Goal: Task Accomplishment & Management: Manage account settings

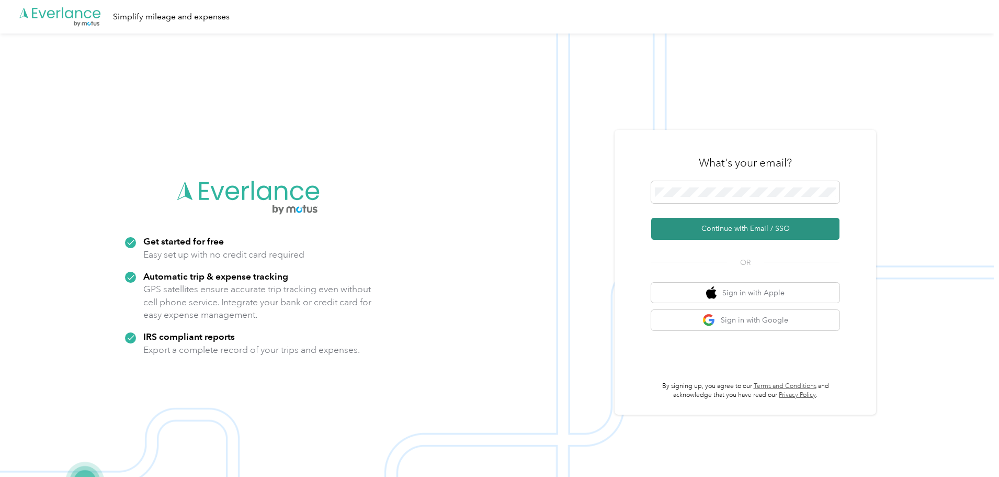
click at [731, 233] on button "Continue with Email / SSO" at bounding box center [745, 229] width 188 height 22
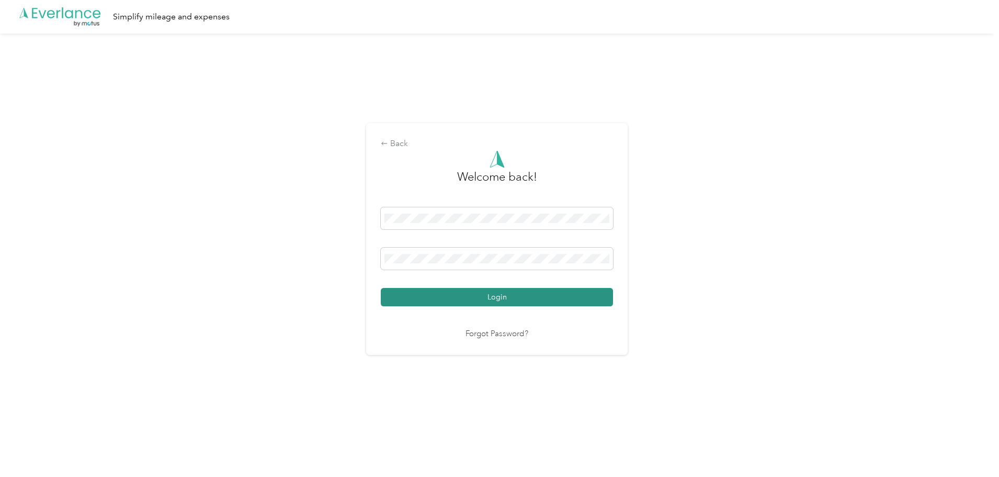
click at [462, 294] on button "Login" at bounding box center [497, 297] width 232 height 18
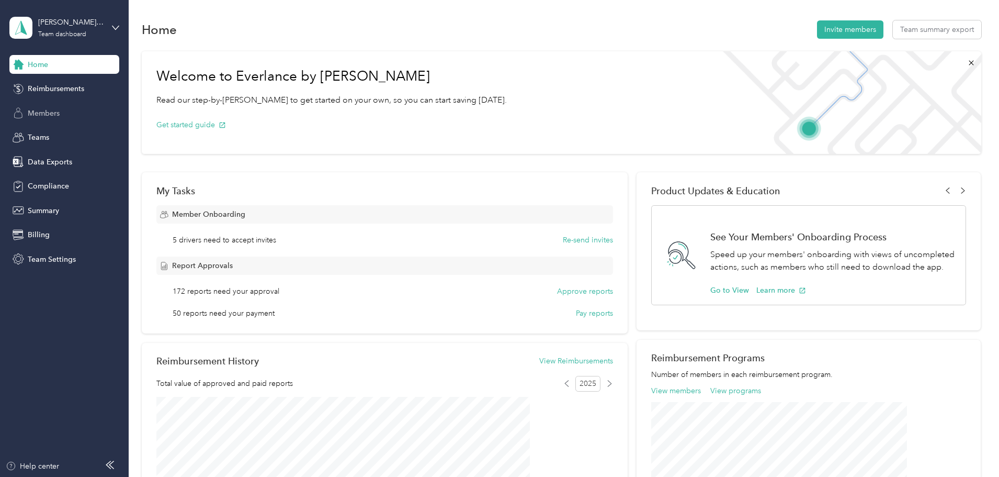
click at [46, 112] on span "Members" at bounding box center [44, 113] width 32 height 11
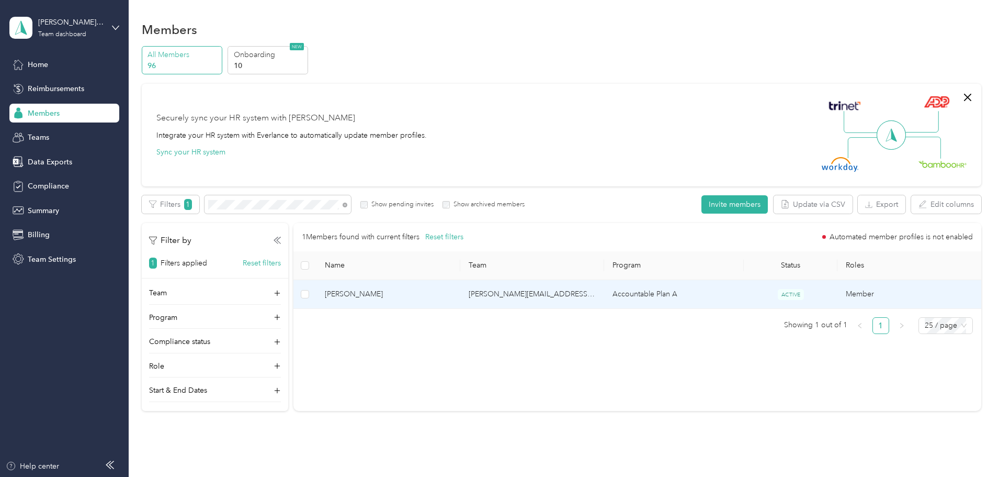
click at [434, 293] on span "[PERSON_NAME]" at bounding box center [388, 294] width 127 height 12
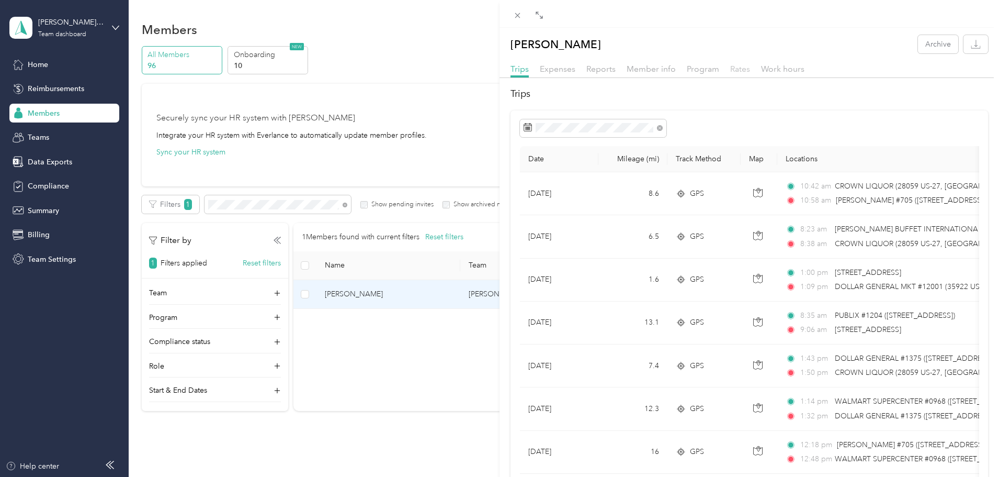
click at [739, 70] on span "Rates" at bounding box center [740, 69] width 20 height 10
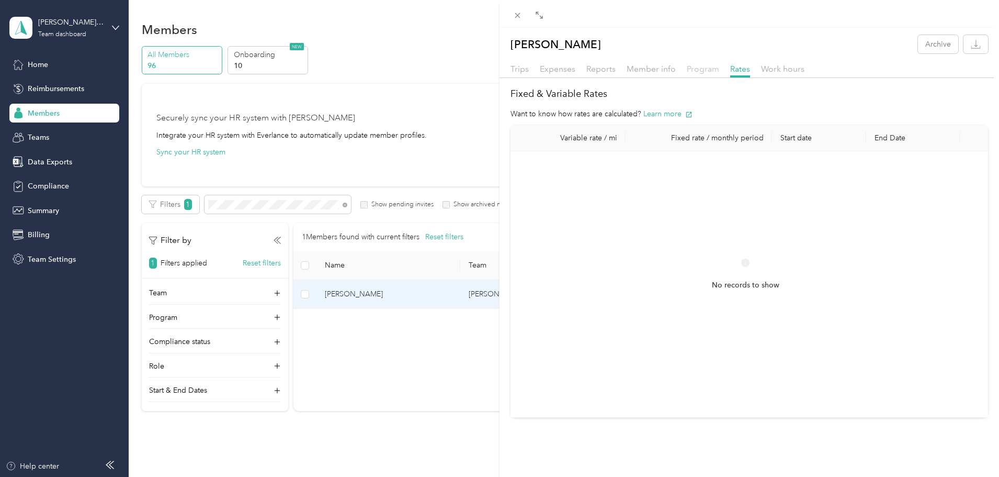
click at [694, 70] on span "Program" at bounding box center [703, 69] width 32 height 10
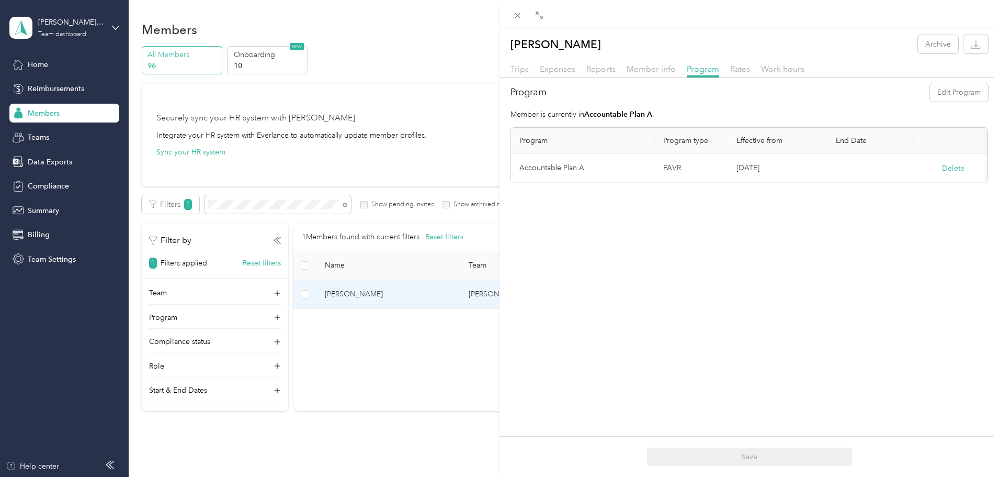
click at [417, 203] on div "[PERSON_NAME] Archive Trips Expenses Reports Member info Program Rates Work hou…" at bounding box center [499, 238] width 999 height 477
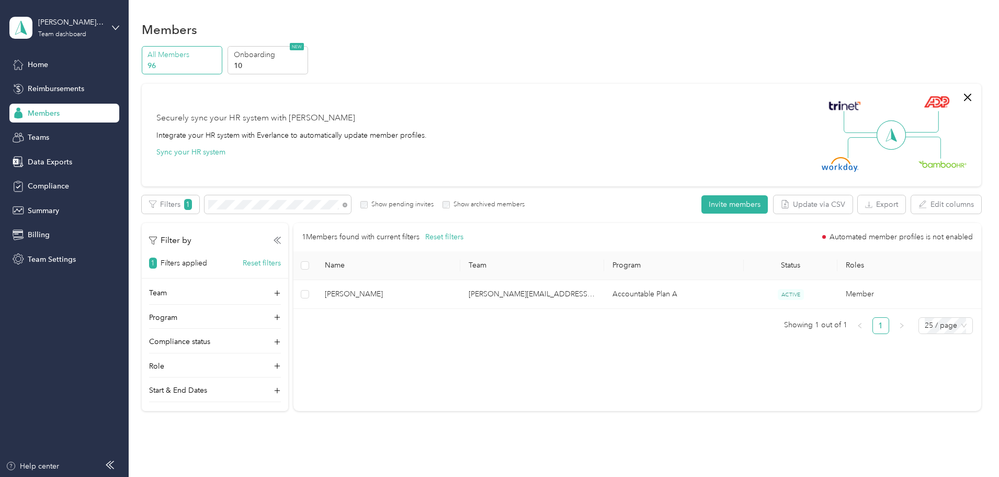
click at [43, 111] on span "Members" at bounding box center [44, 113] width 32 height 11
click at [49, 62] on div "Home" at bounding box center [64, 64] width 110 height 19
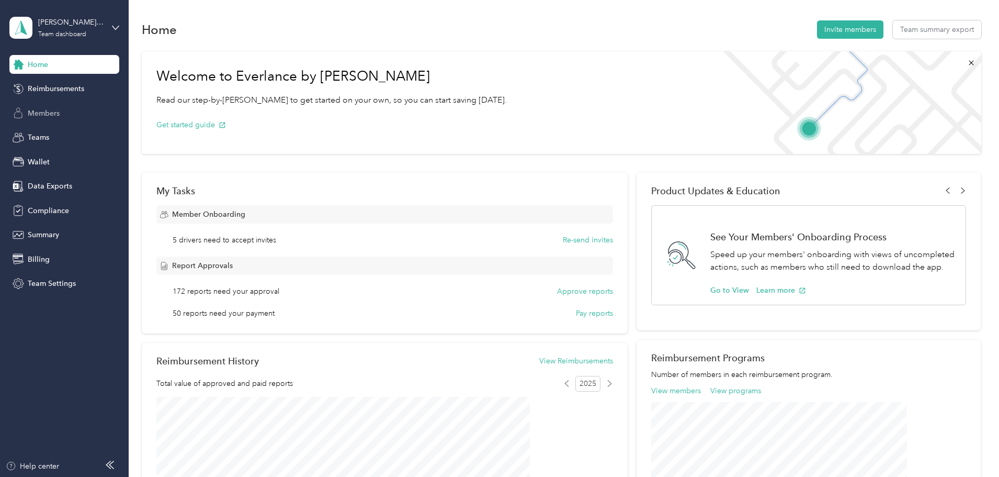
click at [43, 114] on span "Members" at bounding box center [44, 113] width 32 height 11
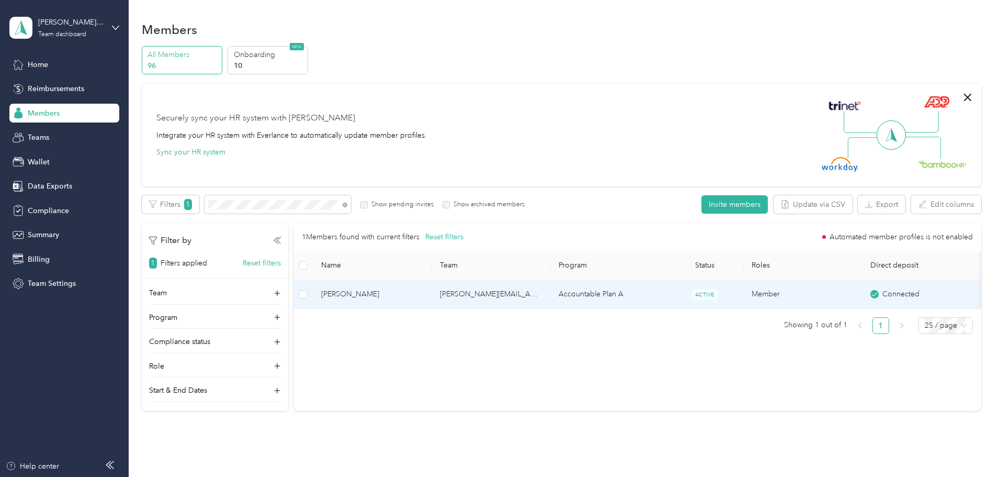
click at [423, 292] on span "[PERSON_NAME]" at bounding box center [372, 294] width 102 height 12
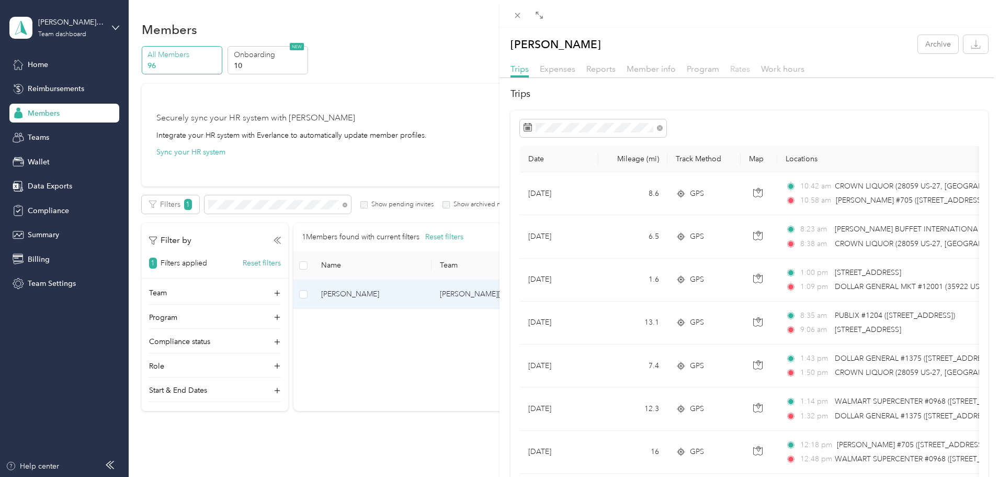
click at [735, 71] on span "Rates" at bounding box center [740, 69] width 20 height 10
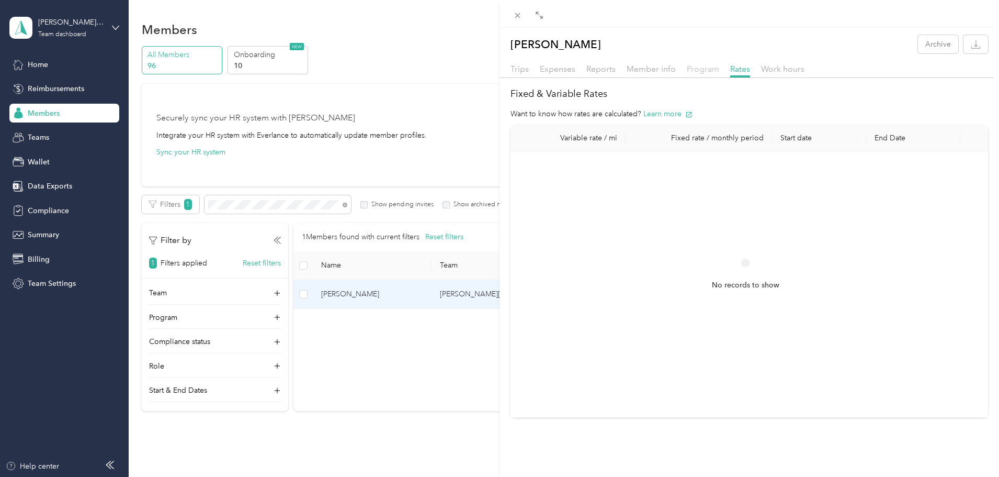
click at [698, 71] on span "Program" at bounding box center [703, 69] width 32 height 10
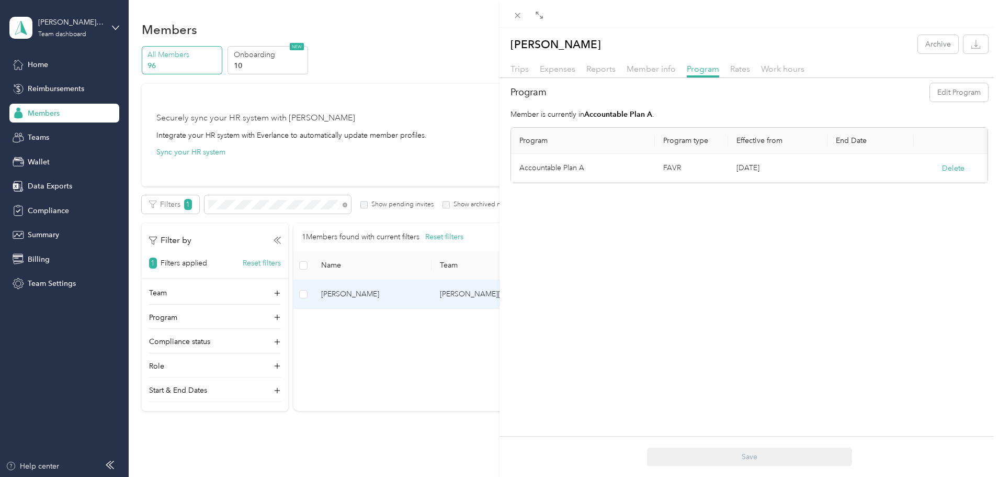
click at [36, 66] on div "[PERSON_NAME] Archive Trips Expenses Reports Member info Program Rates Work hou…" at bounding box center [499, 238] width 999 height 477
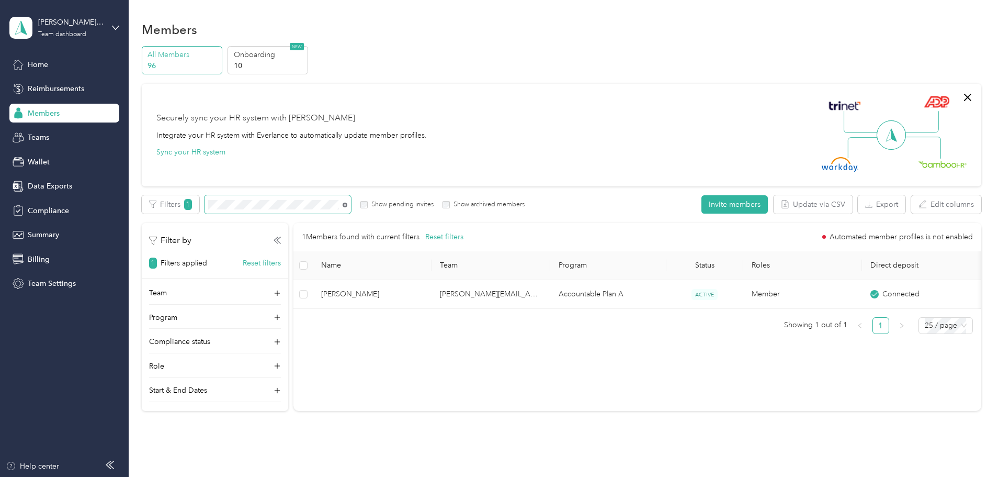
click at [347, 207] on icon at bounding box center [345, 204] width 5 height 5
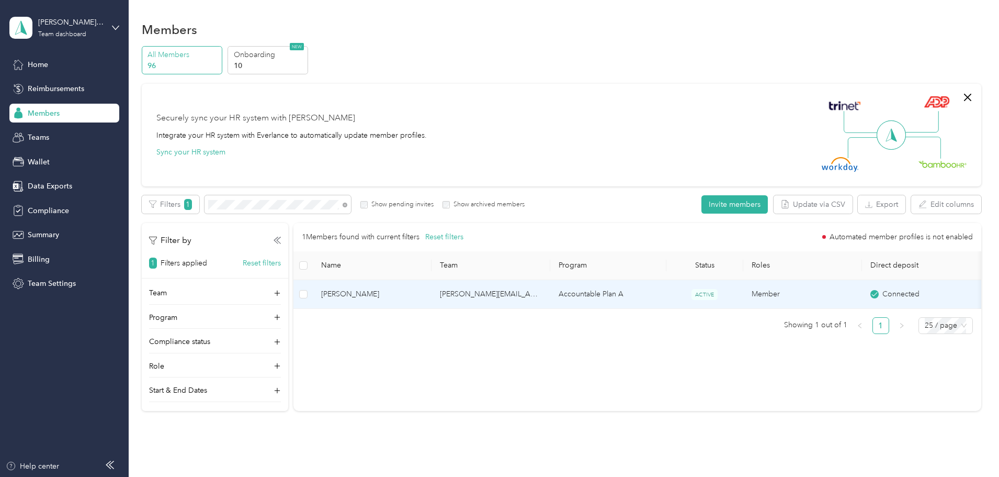
click at [418, 289] on span "[PERSON_NAME]" at bounding box center [372, 294] width 102 height 12
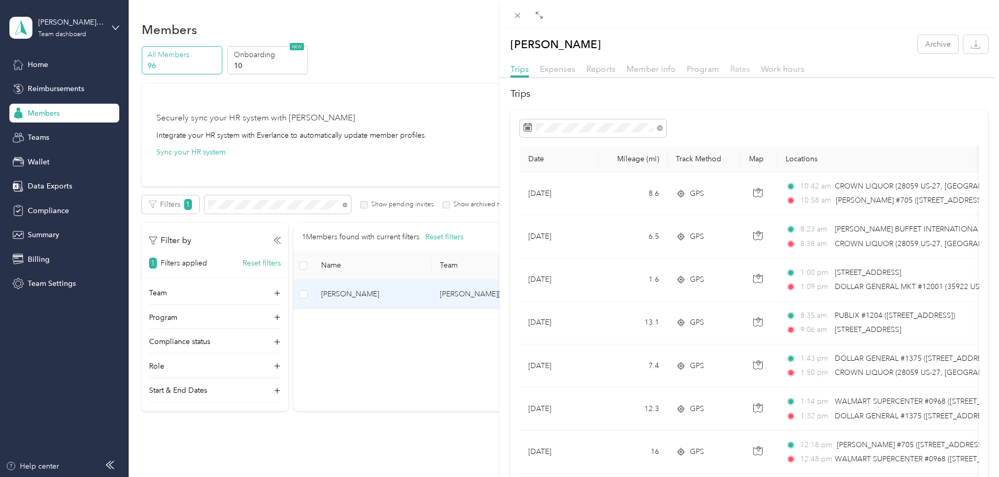
click at [736, 65] on span "Rates" at bounding box center [740, 69] width 20 height 10
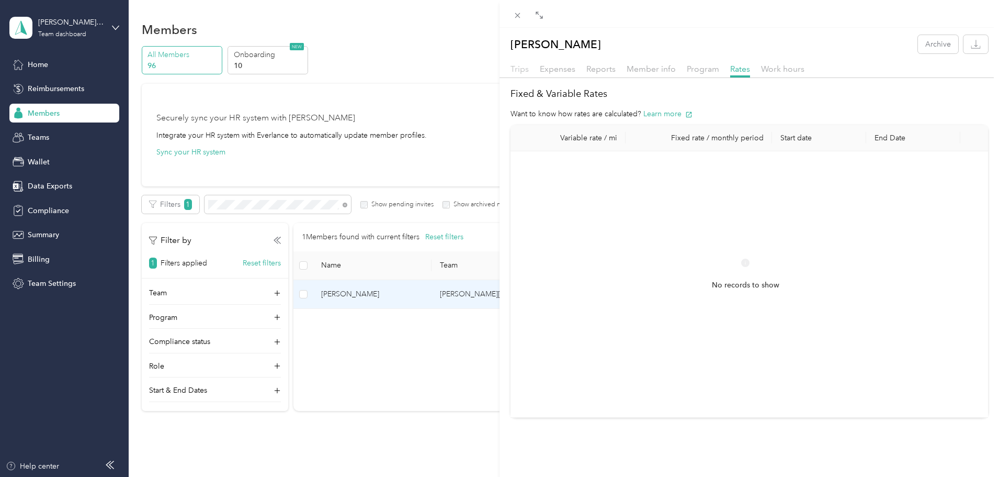
click at [521, 69] on span "Trips" at bounding box center [520, 69] width 18 height 10
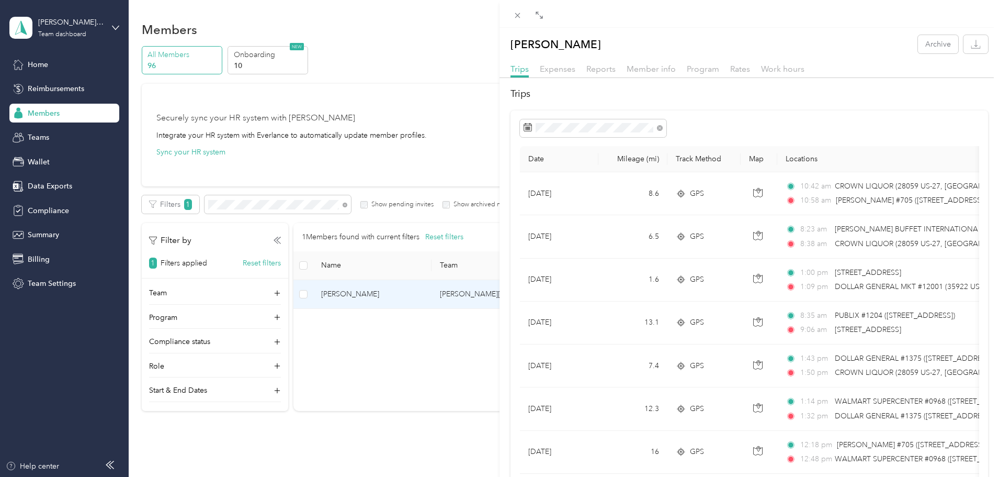
click at [66, 26] on div "[PERSON_NAME] Archive Trips Expenses Reports Member info Program Rates Work hou…" at bounding box center [499, 238] width 999 height 477
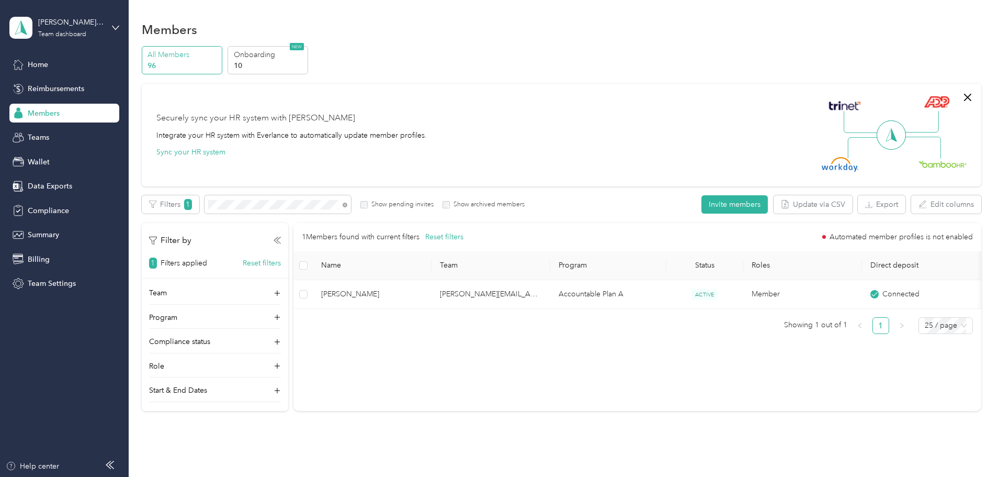
click at [69, 31] on div "Team dashboard" at bounding box center [62, 34] width 48 height 6
click at [41, 130] on div "Log out" at bounding box center [39, 133] width 40 height 11
